Goal: Task Accomplishment & Management: Manage account settings

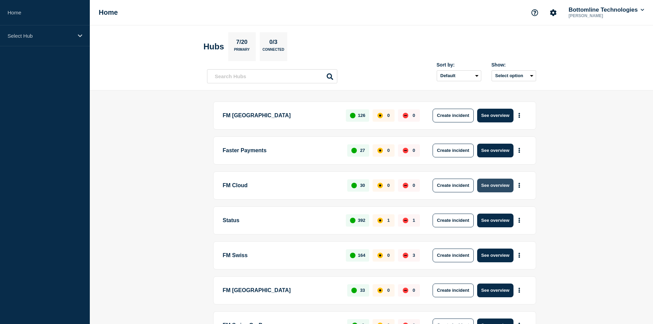
click at [496, 183] on button "See overview" at bounding box center [496, 186] width 36 height 14
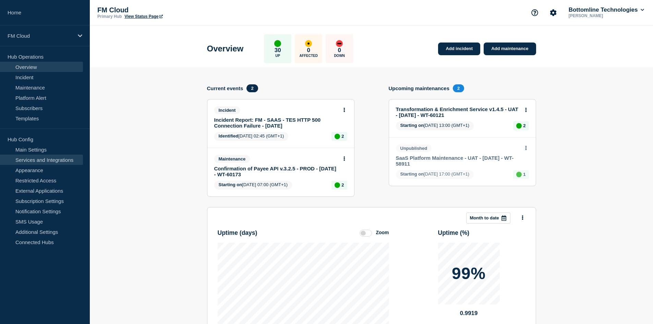
click at [48, 164] on link "Services and Integrations" at bounding box center [41, 160] width 83 height 10
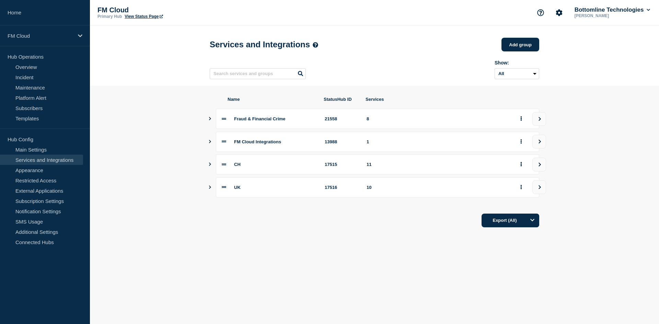
click at [210, 143] on icon "Show services" at bounding box center [210, 141] width 2 height 3
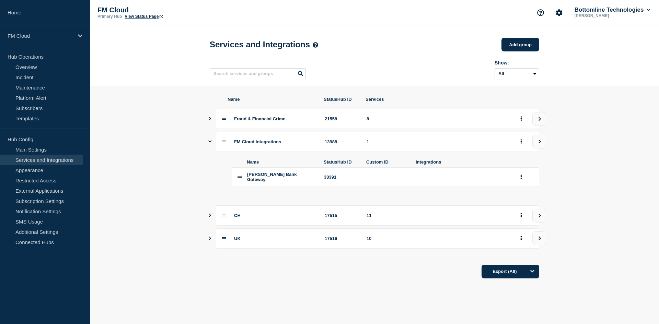
click at [210, 143] on icon "Show services" at bounding box center [209, 141] width 3 height 4
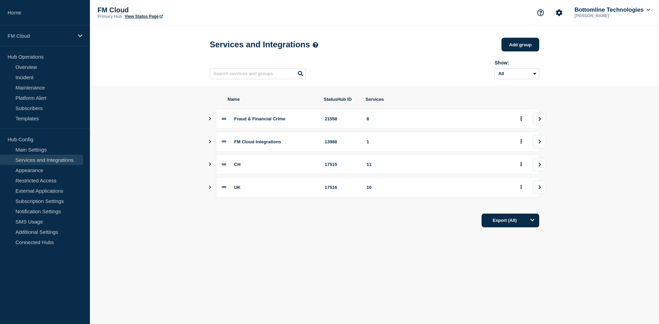
click at [210, 188] on icon "Show services" at bounding box center [210, 187] width 4 height 3
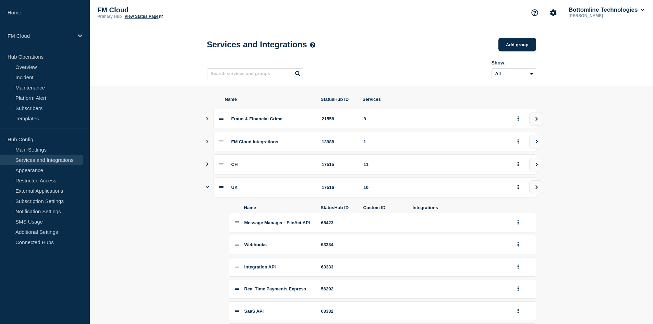
click at [209, 166] on icon "Show services" at bounding box center [207, 164] width 4 height 3
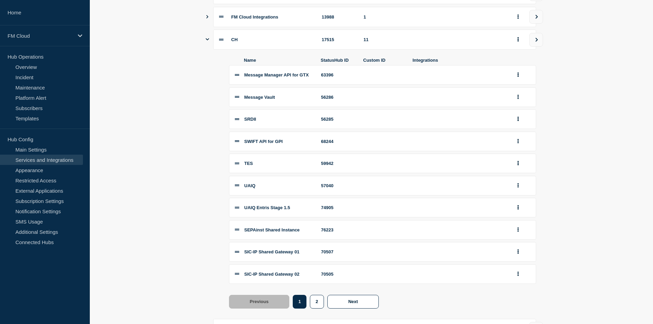
scroll to position [125, 0]
click at [519, 80] on button "group actions" at bounding box center [518, 74] width 9 height 11
click at [520, 93] on button "Edit" at bounding box center [522, 88] width 34 height 11
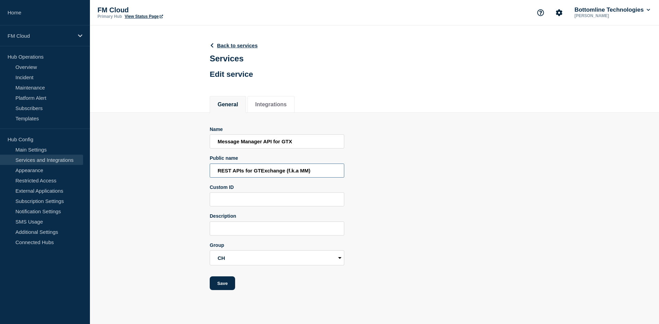
click at [223, 175] on input "REST APIs for GTExchange (f.k.a MM)" at bounding box center [277, 171] width 134 height 14
drag, startPoint x: 223, startPoint y: 175, endPoint x: 259, endPoint y: 171, distance: 36.2
click at [259, 171] on input "REST APIs for GTExchange (f.k.a MM)" at bounding box center [277, 171] width 134 height 14
drag, startPoint x: 276, startPoint y: 146, endPoint x: 266, endPoint y: 144, distance: 10.8
click at [266, 144] on input "Message Manager API for GTX" at bounding box center [277, 141] width 134 height 14
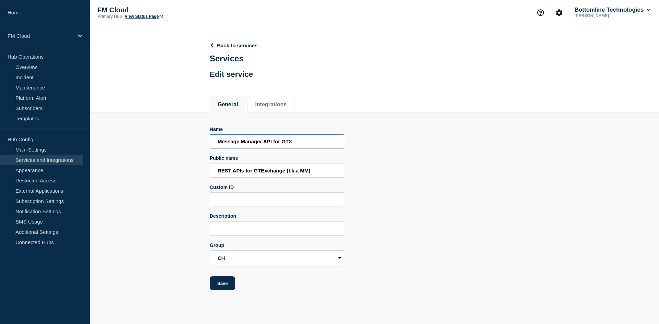
click at [266, 144] on input "Message Manager API for GTX" at bounding box center [277, 141] width 134 height 14
paste input "REST APIs for GTExchange"
click at [266, 144] on input "Message Manager API for GTX" at bounding box center [277, 141] width 134 height 14
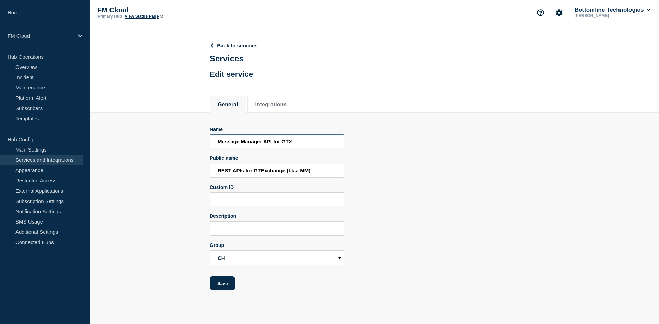
click at [261, 143] on input "Message Manager API for GTX" at bounding box center [277, 141] width 134 height 14
drag, startPoint x: 261, startPoint y: 143, endPoint x: 209, endPoint y: 143, distance: 52.5
click at [209, 143] on section "Name Message Manager API for GTX Public name REST APIs for GTExchange (f.k.a MM…" at bounding box center [374, 202] width 569 height 178
click at [256, 144] on input "REST API for GTX" at bounding box center [277, 141] width 134 height 14
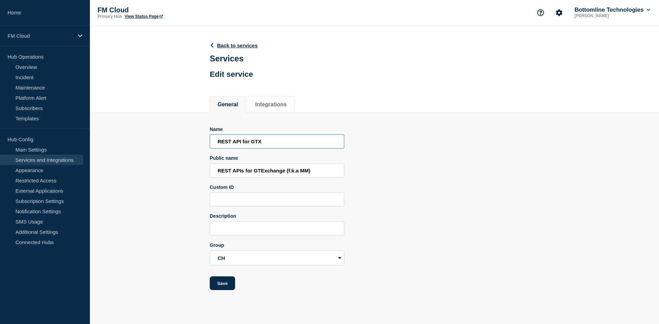
type input "REST API for GTX"
click at [272, 166] on input "REST APIs for GTExchange (f.k.a MM)" at bounding box center [277, 171] width 134 height 14
paste input "X"
click at [248, 174] on input "REST APIs for GTX (f.k.a MM)" at bounding box center [277, 171] width 134 height 14
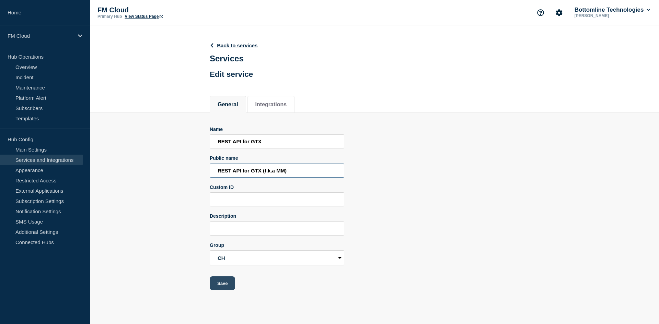
type input "REST API for GTX (f.k.a MM)"
click at [224, 281] on button "Save" at bounding box center [222, 283] width 25 height 14
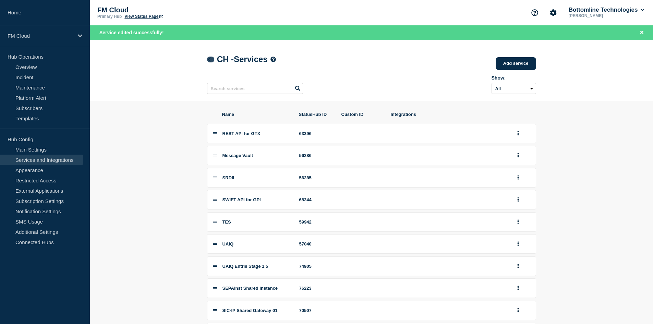
click at [207, 58] on icon at bounding box center [209, 59] width 5 height 4
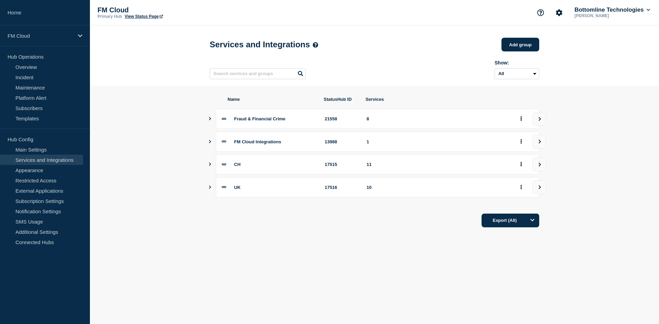
click at [210, 189] on icon "Show services" at bounding box center [210, 187] width 2 height 3
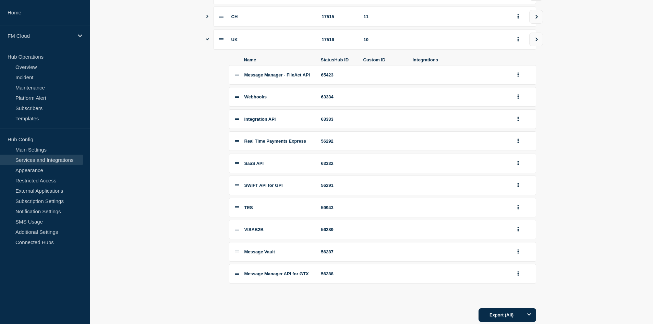
scroll to position [149, 0]
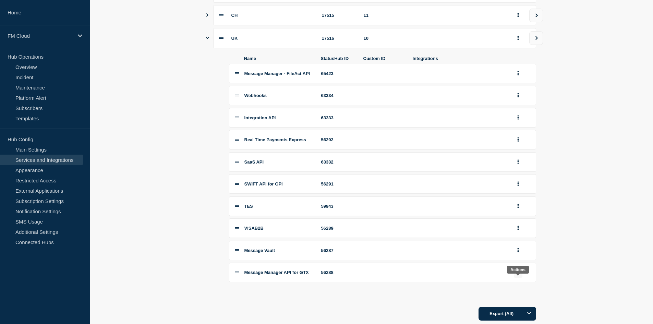
click at [521, 276] on button "group actions" at bounding box center [518, 272] width 9 height 11
click at [519, 218] on button "Edit" at bounding box center [522, 213] width 34 height 11
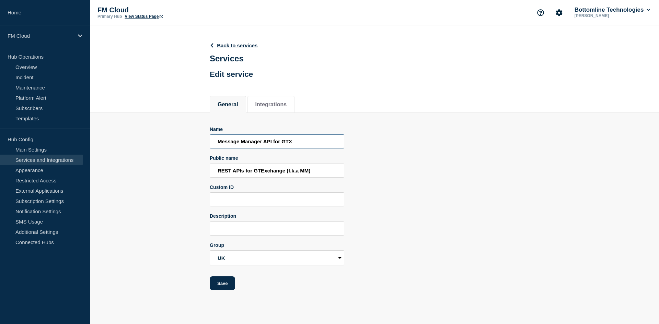
click at [224, 144] on input "Message Manager API for GTX" at bounding box center [277, 141] width 134 height 14
paste input "REST API for GTX"
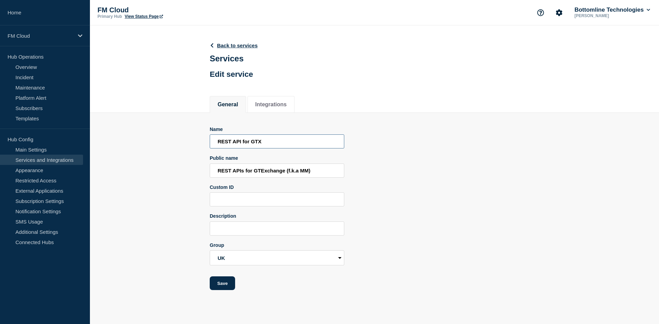
type input "REST API for GTX"
click at [277, 173] on input "REST APIs for GTExchange (f.k.a MM)" at bounding box center [277, 171] width 134 height 14
drag, startPoint x: 277, startPoint y: 173, endPoint x: 203, endPoint y: 167, distance: 74.3
click at [203, 167] on section "Name REST API for GTX Public name REST APIs for GTExchange (f.k.a MM) Custom ID…" at bounding box center [374, 202] width 569 height 178
paste input "for GTX"
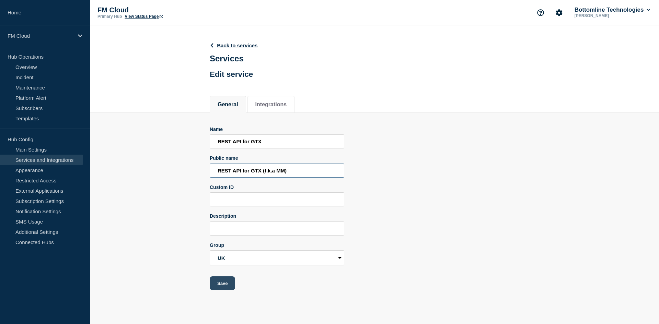
type input "REST API for GTX (f.k.a MM)"
click at [219, 287] on button "Save" at bounding box center [222, 283] width 25 height 14
